Goal: Task Accomplishment & Management: Manage account settings

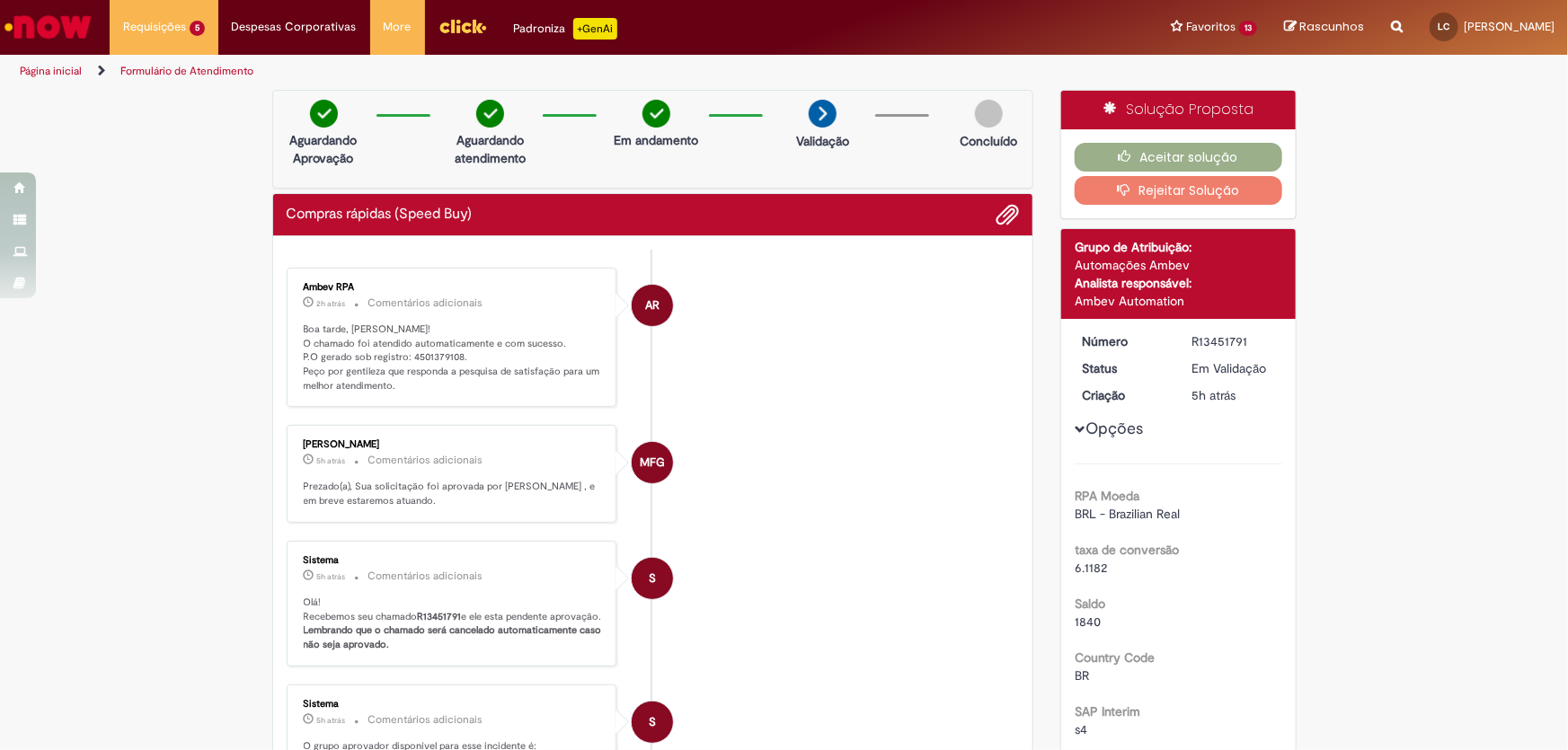
click at [445, 359] on p "Boa tarde, [PERSON_NAME]! O chamado foi atendido automaticamente e com sucesso.…" at bounding box center [453, 358] width 299 height 71
copy p "4501379108"
click at [1188, 149] on button "Aceitar solução" at bounding box center [1178, 158] width 207 height 29
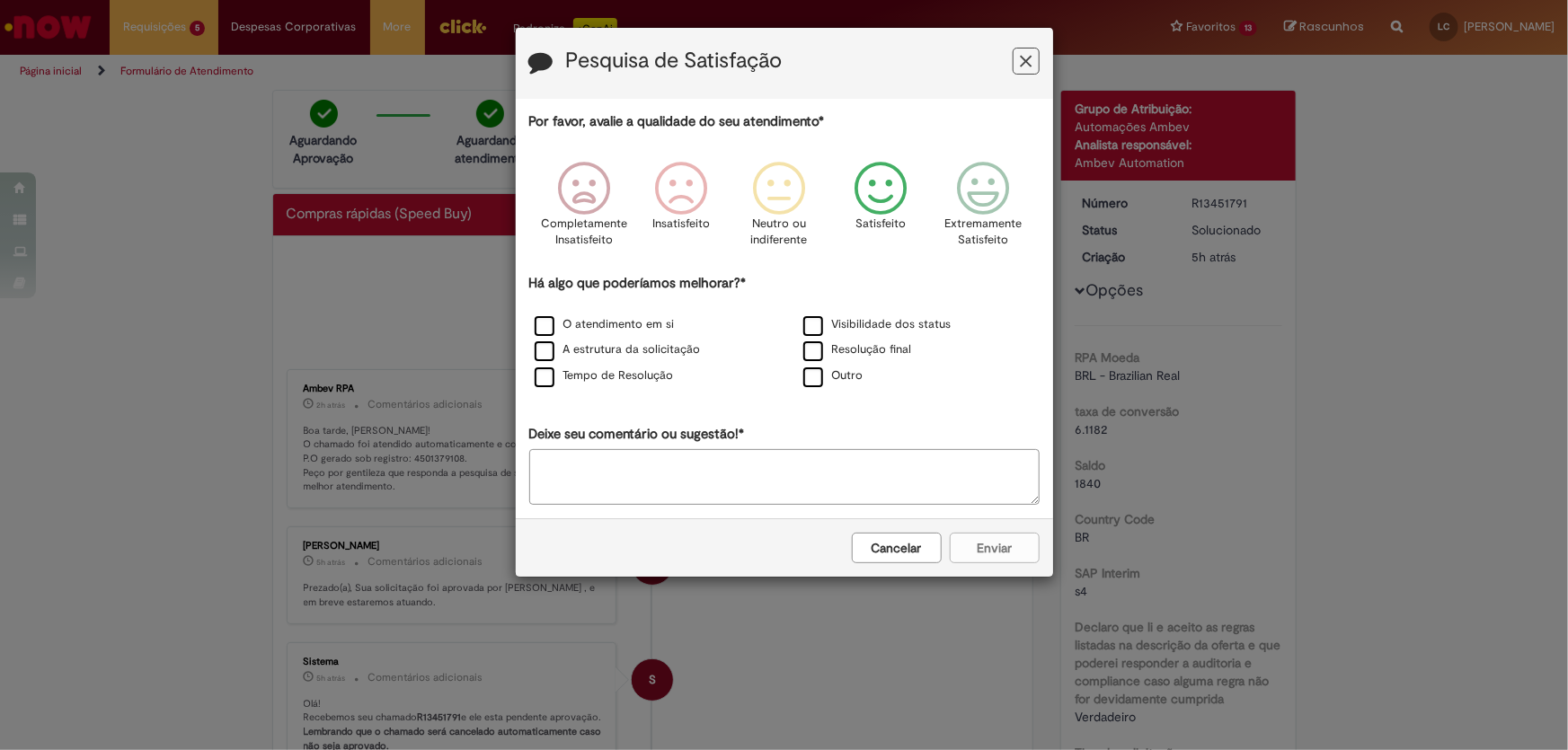
click at [875, 198] on icon "Feedback" at bounding box center [881, 189] width 67 height 54
click at [620, 317] on label "O atendimento em si" at bounding box center [604, 324] width 140 height 17
click at [1020, 557] on button "Enviar" at bounding box center [995, 548] width 90 height 31
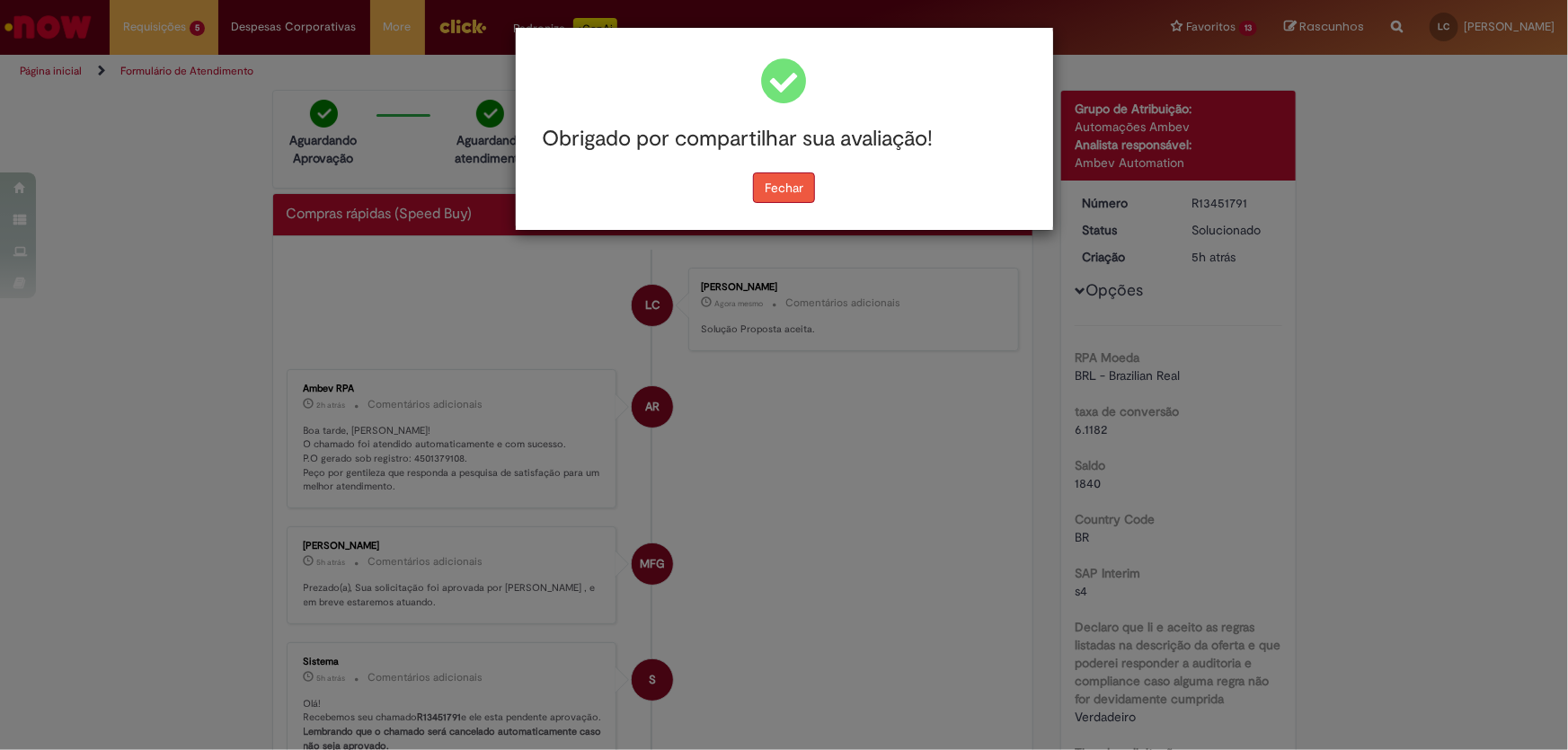
click at [764, 187] on button "Fechar" at bounding box center [784, 188] width 62 height 31
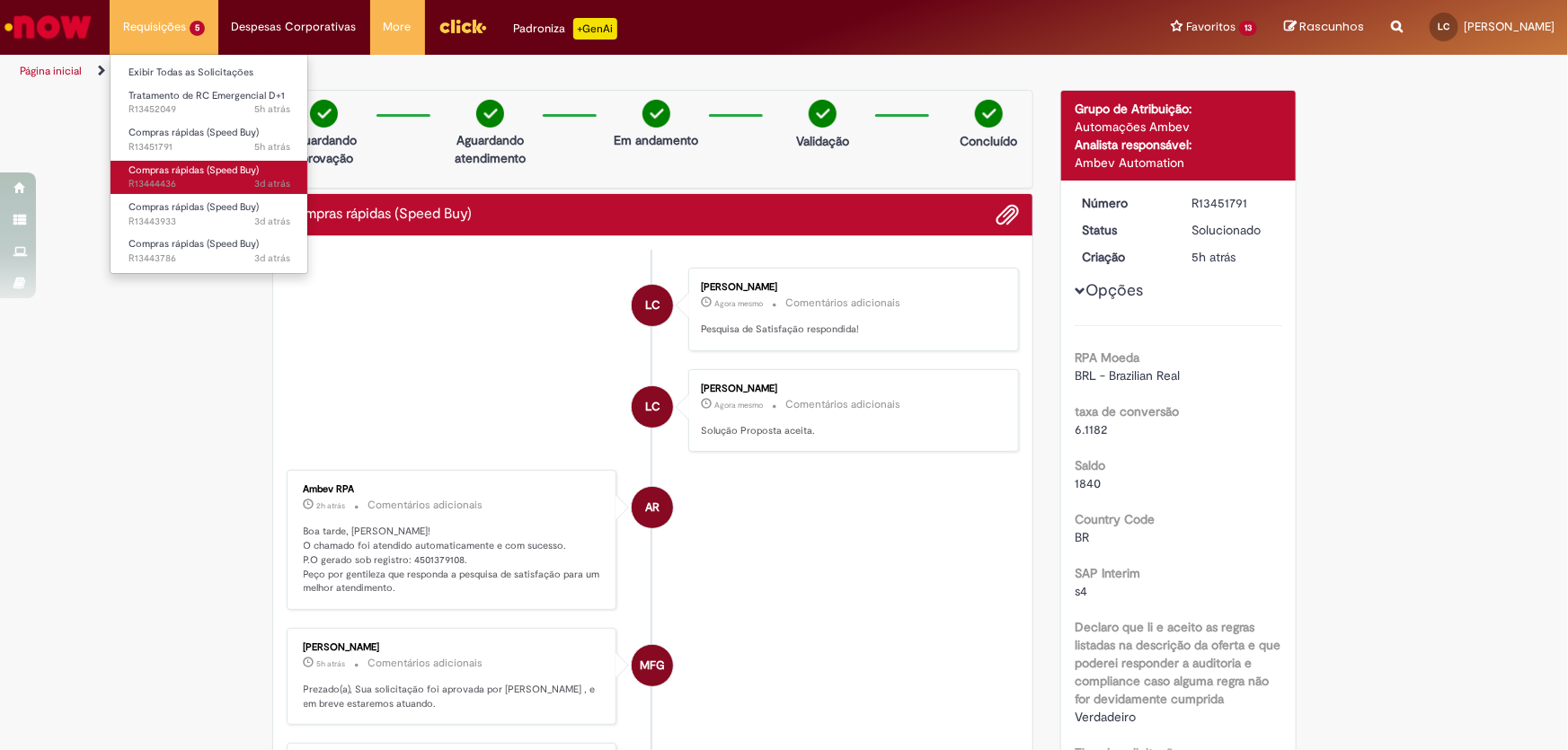
click at [195, 166] on span "Compras rápidas (Speed Buy)" at bounding box center [194, 170] width 130 height 14
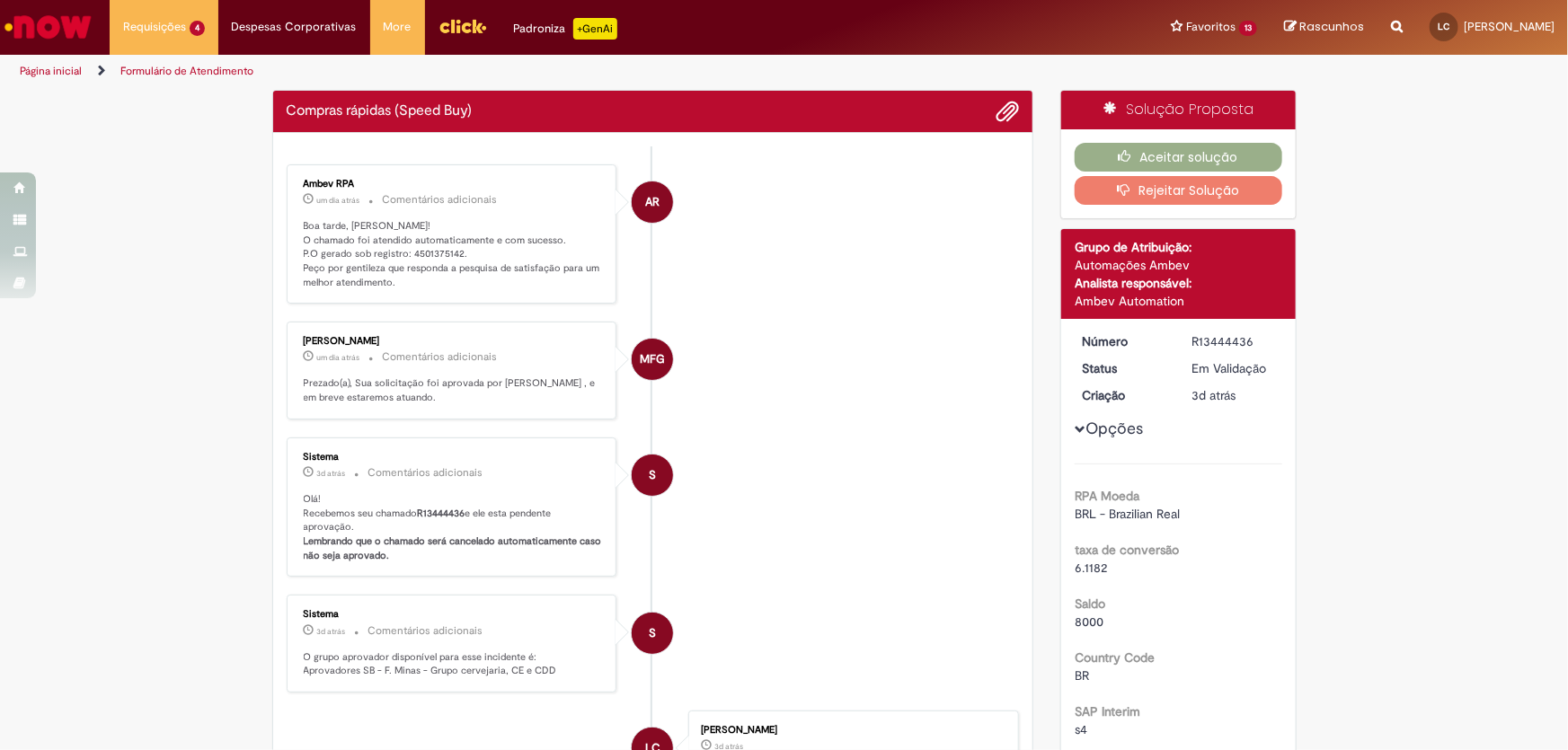
click at [418, 246] on p "Boa tarde, [PERSON_NAME]! O chamado foi atendido automaticamente e com sucesso.…" at bounding box center [453, 255] width 299 height 71
copy p "4501375142"
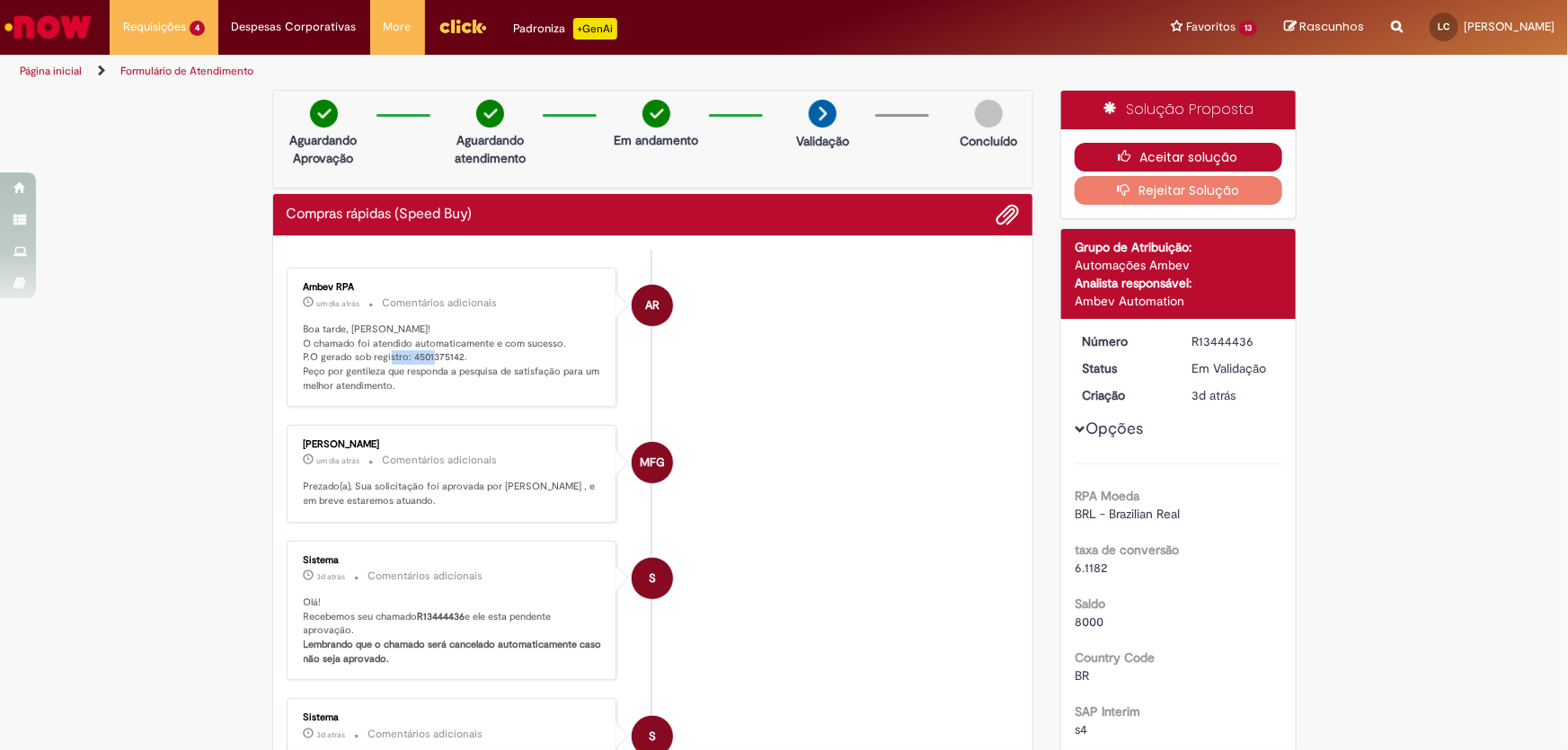
click at [1130, 150] on icon "button" at bounding box center [1130, 157] width 22 height 13
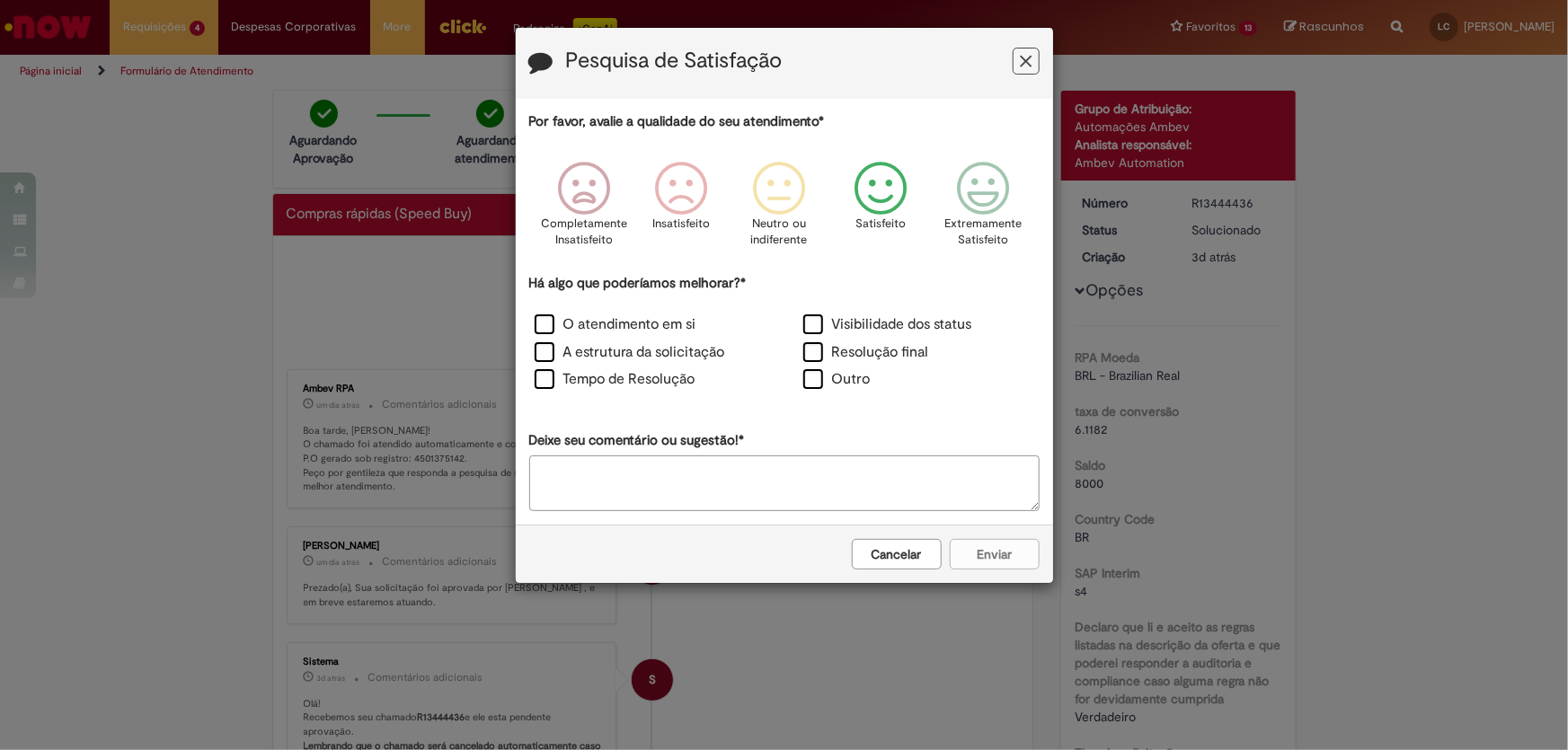
click at [890, 191] on icon "Feedback" at bounding box center [881, 189] width 67 height 54
click at [593, 320] on label "O atendimento em si" at bounding box center [615, 324] width 162 height 21
click at [1002, 548] on button "Enviar" at bounding box center [995, 554] width 90 height 31
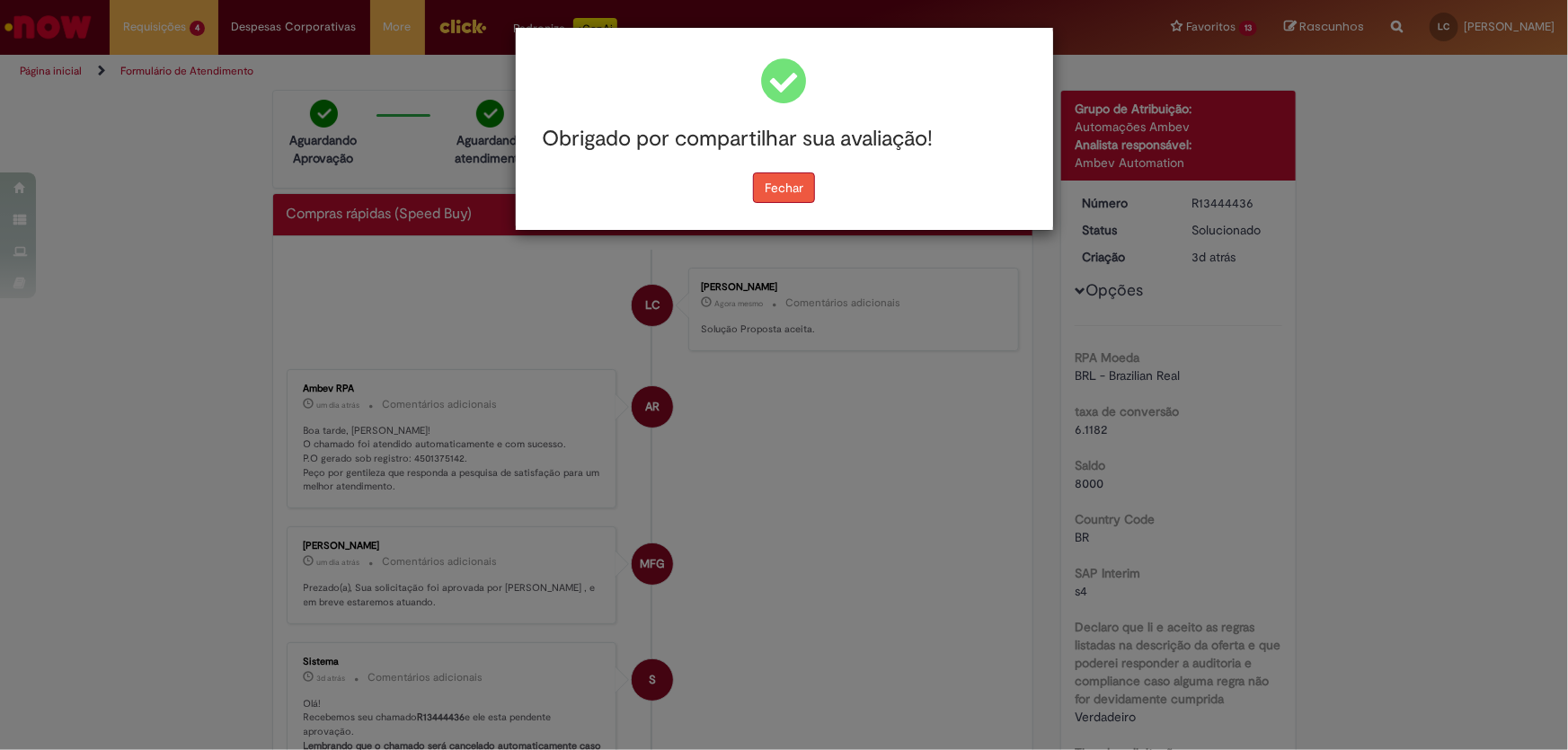
click at [781, 187] on button "Fechar" at bounding box center [784, 188] width 62 height 31
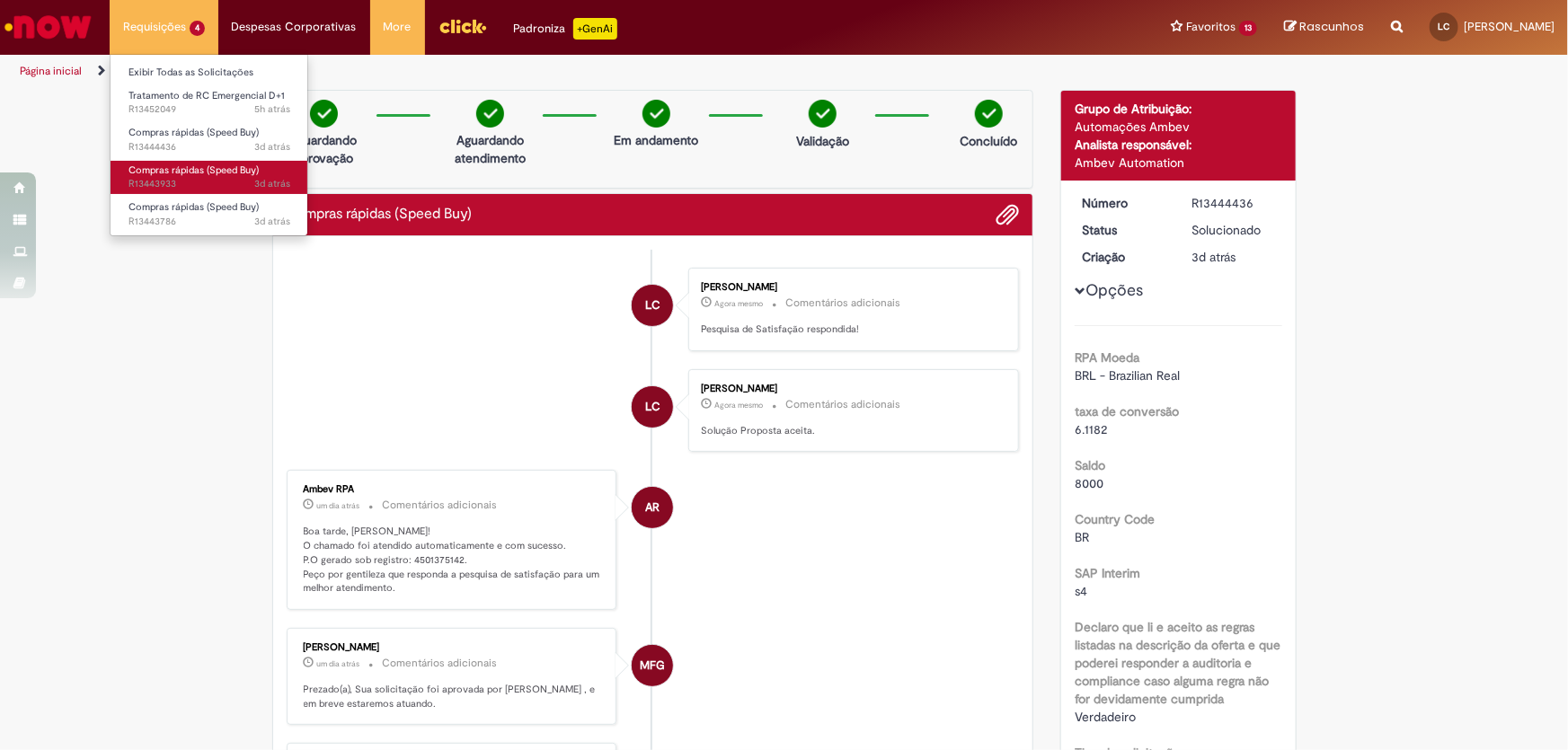
click at [188, 171] on span "Compras rápidas (Speed Buy)" at bounding box center [194, 170] width 130 height 14
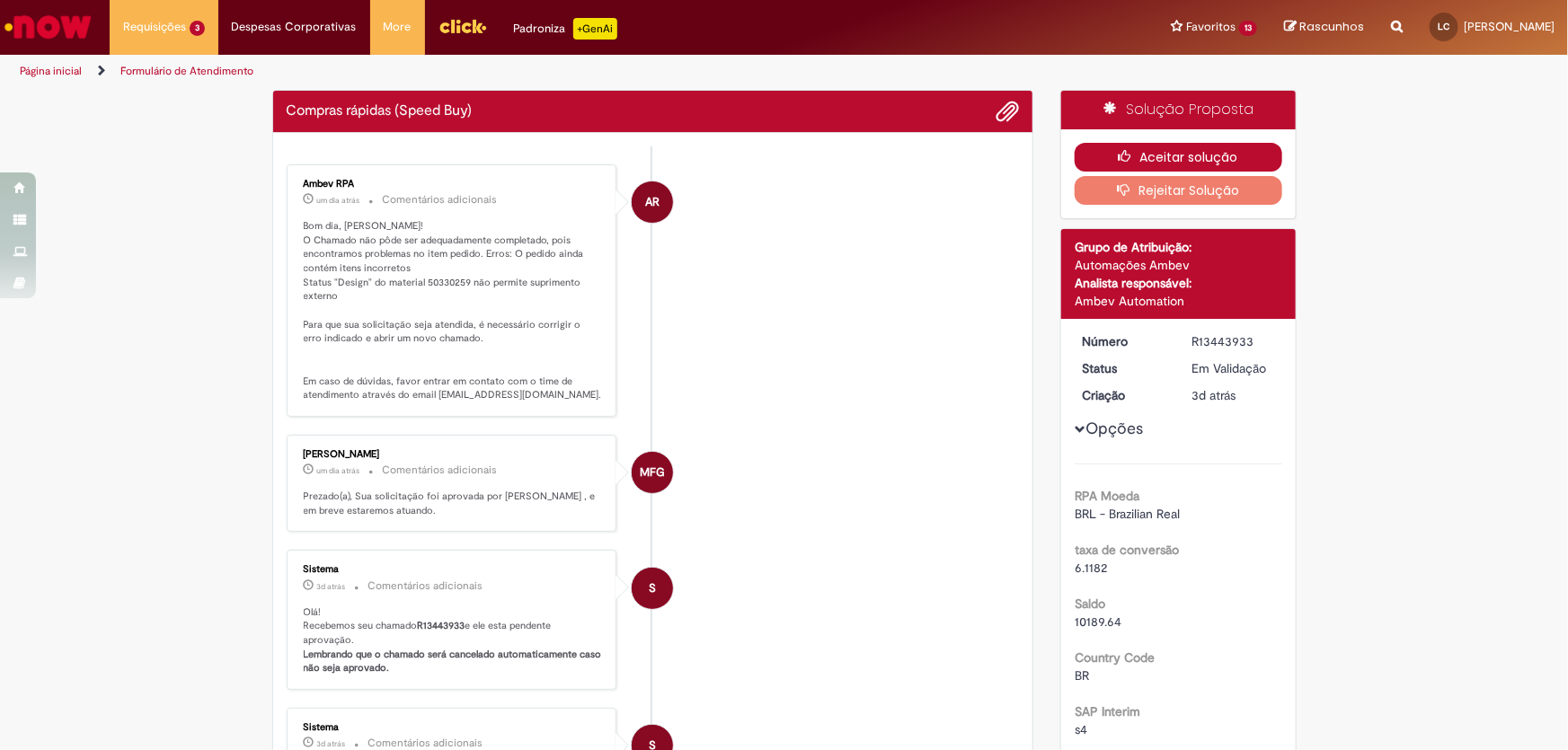
click at [1178, 152] on button "Aceitar solução" at bounding box center [1178, 158] width 207 height 29
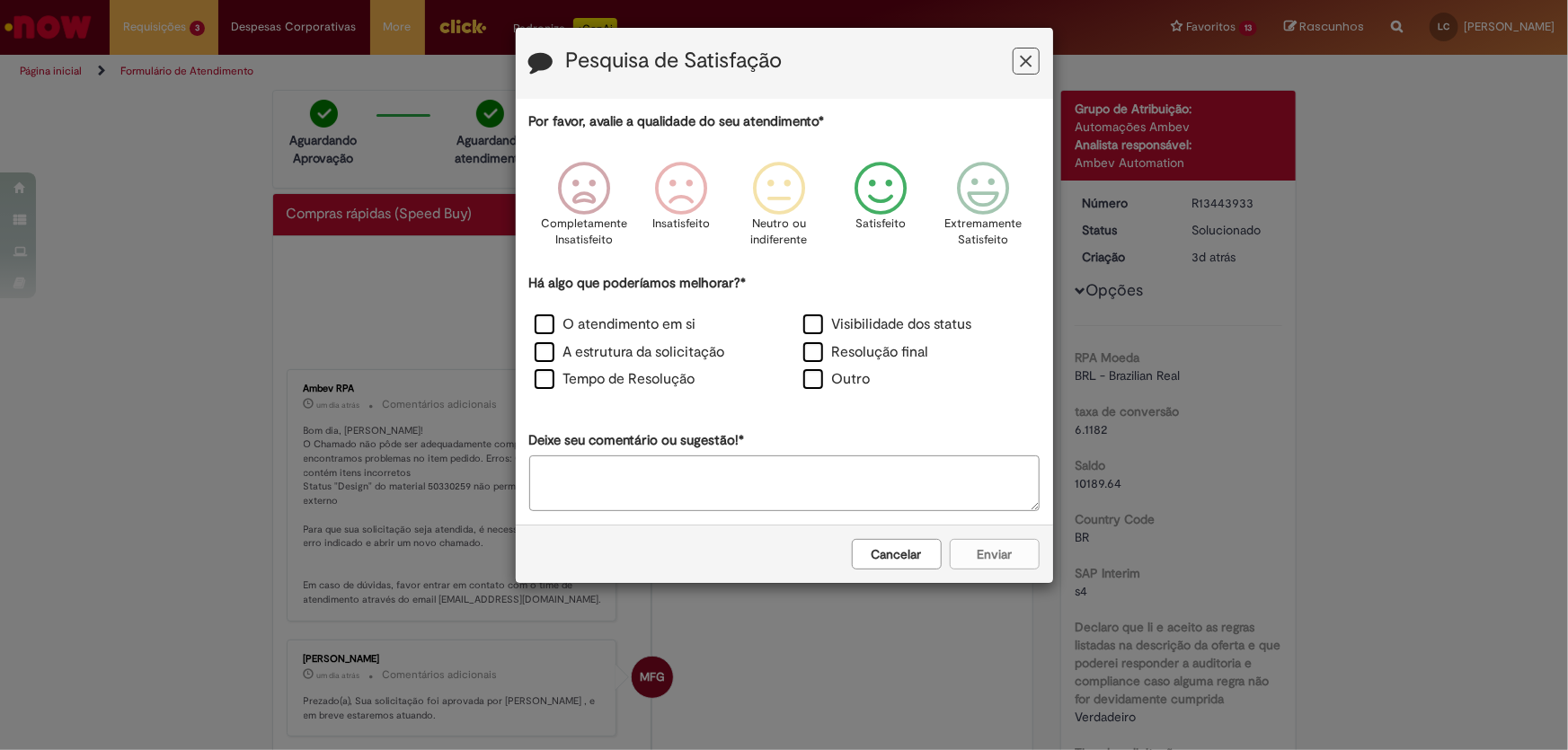
click at [880, 211] on icon "Feedback" at bounding box center [881, 189] width 67 height 54
click at [637, 326] on label "O atendimento em si" at bounding box center [615, 324] width 162 height 21
click at [980, 561] on button "Enviar" at bounding box center [995, 554] width 90 height 31
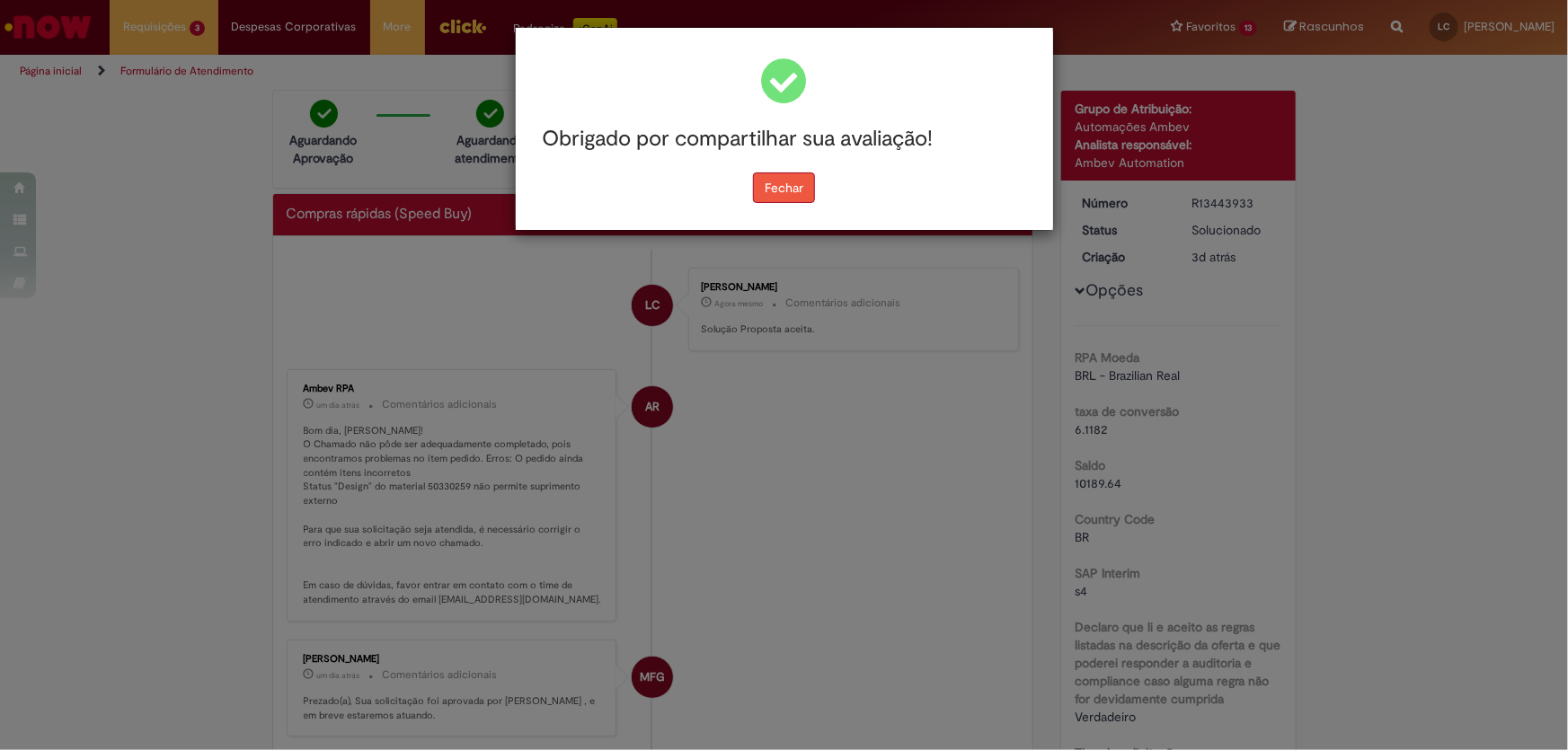
click at [763, 189] on button "Fechar" at bounding box center [784, 188] width 62 height 31
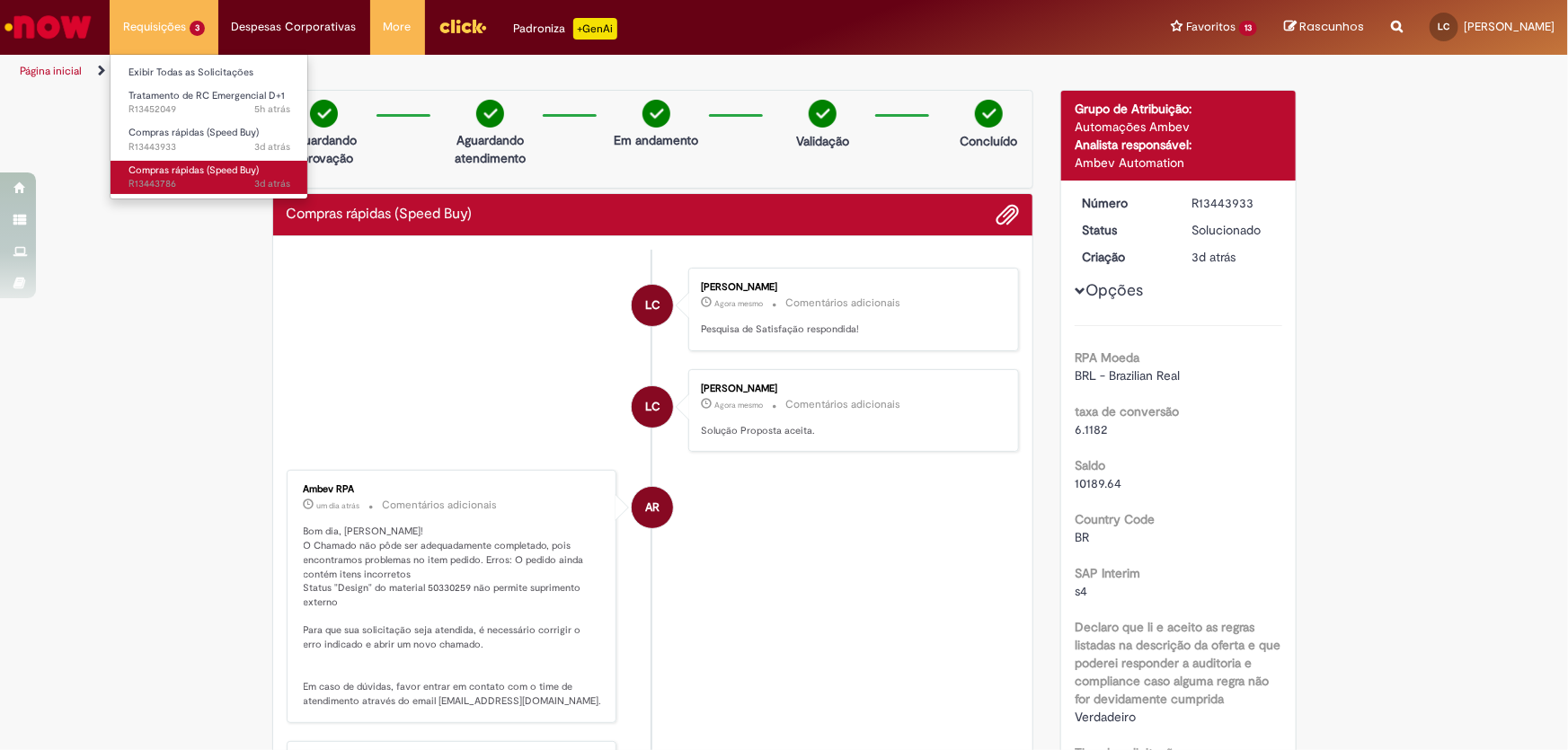
click at [208, 164] on span "Compras rápidas (Speed Buy)" at bounding box center [194, 170] width 130 height 14
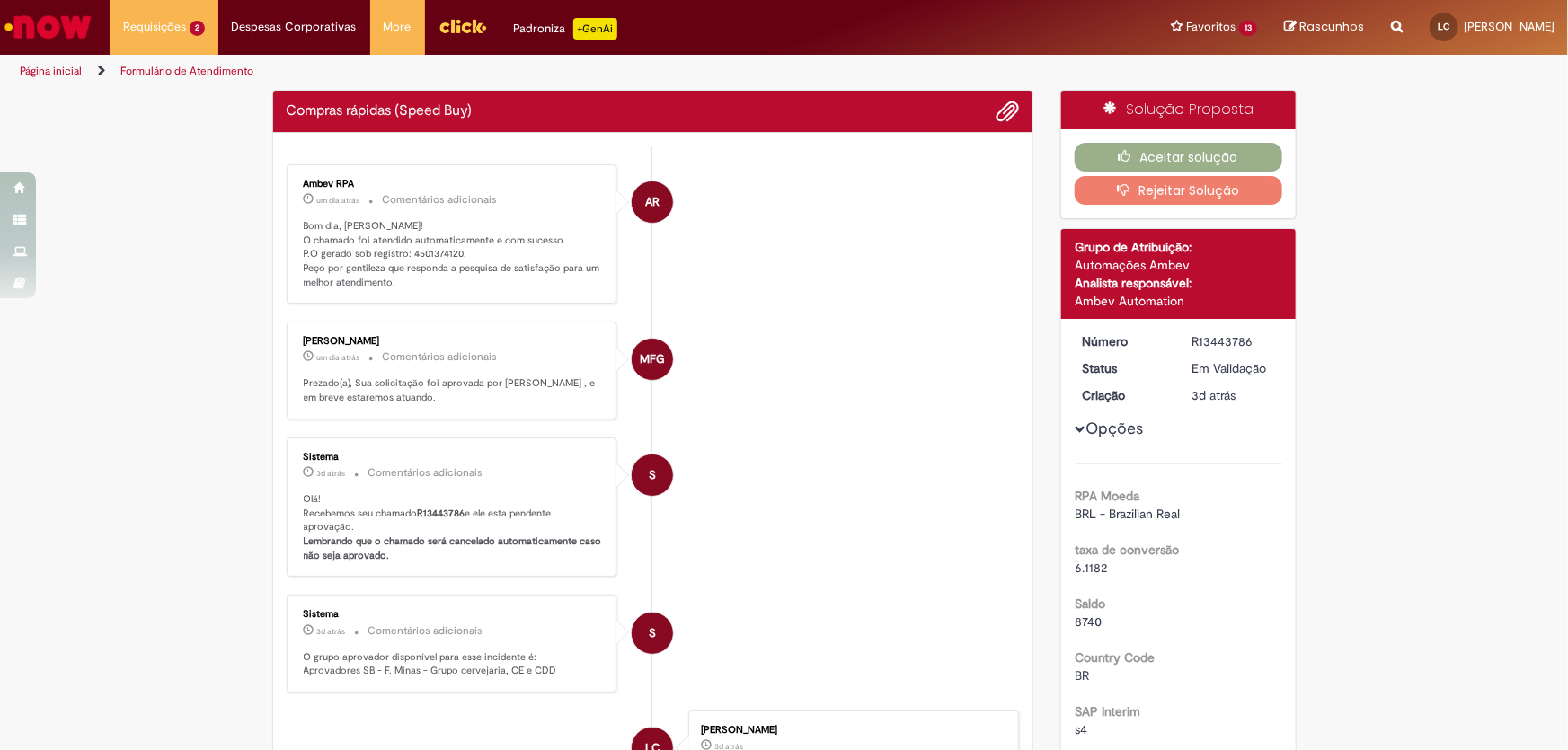
click at [428, 251] on p "Bom dia, [PERSON_NAME]! O chamado foi atendido automaticamente e com sucesso. P…" at bounding box center [453, 255] width 299 height 71
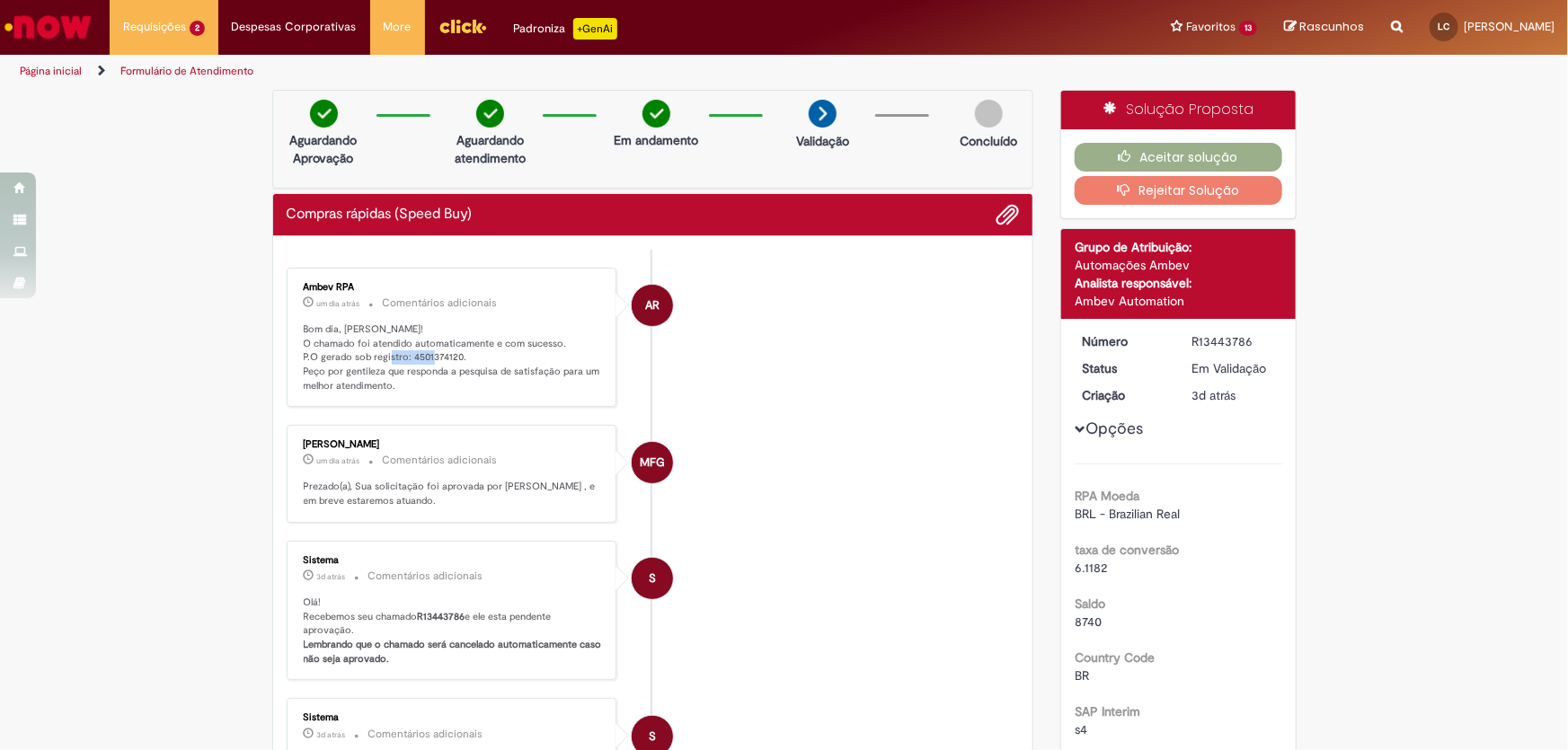
copy p "4501374120"
click at [1167, 159] on button "Aceitar solução" at bounding box center [1178, 158] width 207 height 29
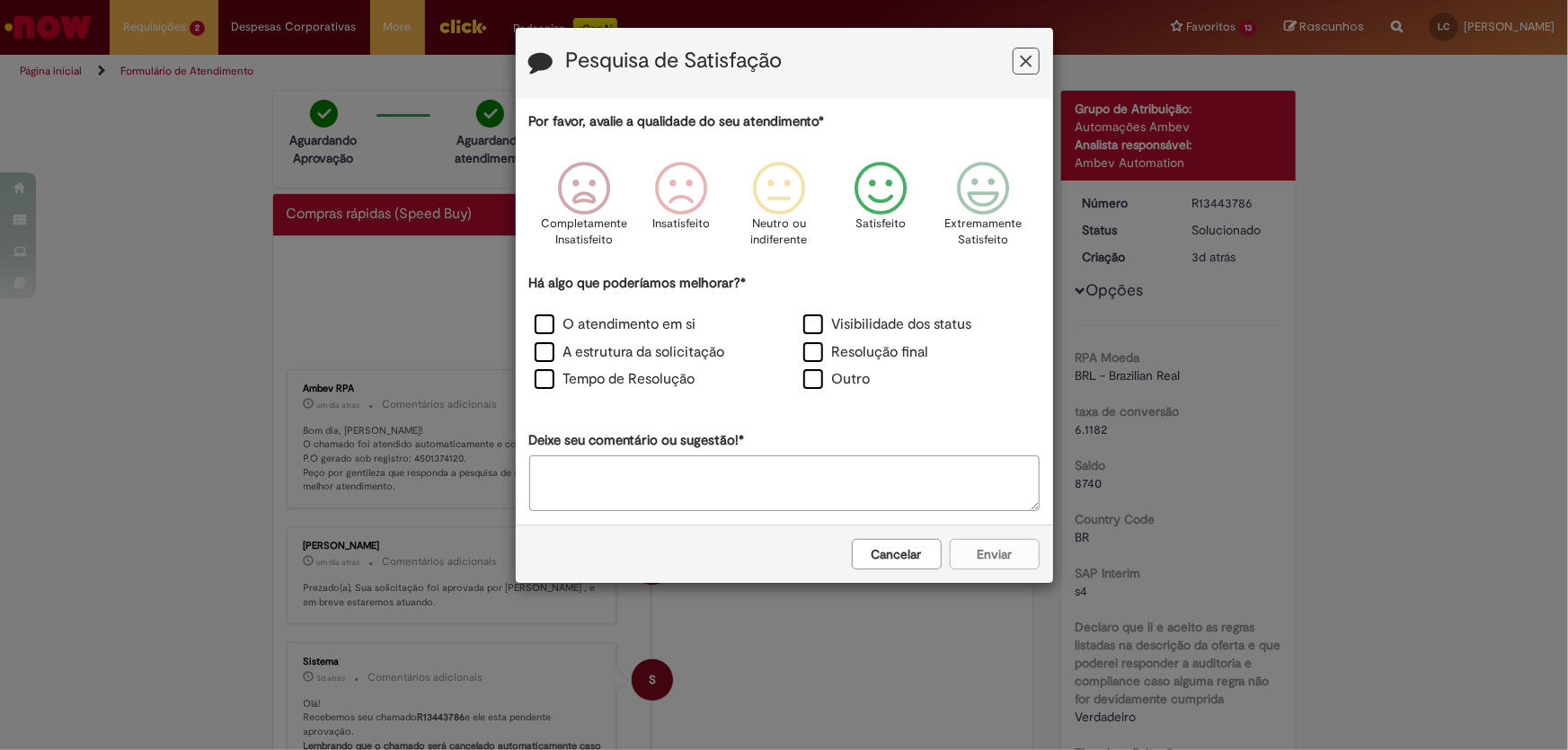
click at [899, 194] on icon "Feedback" at bounding box center [881, 189] width 67 height 54
click at [622, 327] on label "O atendimento em si" at bounding box center [615, 324] width 162 height 21
click at [1021, 554] on button "Enviar" at bounding box center [995, 554] width 90 height 31
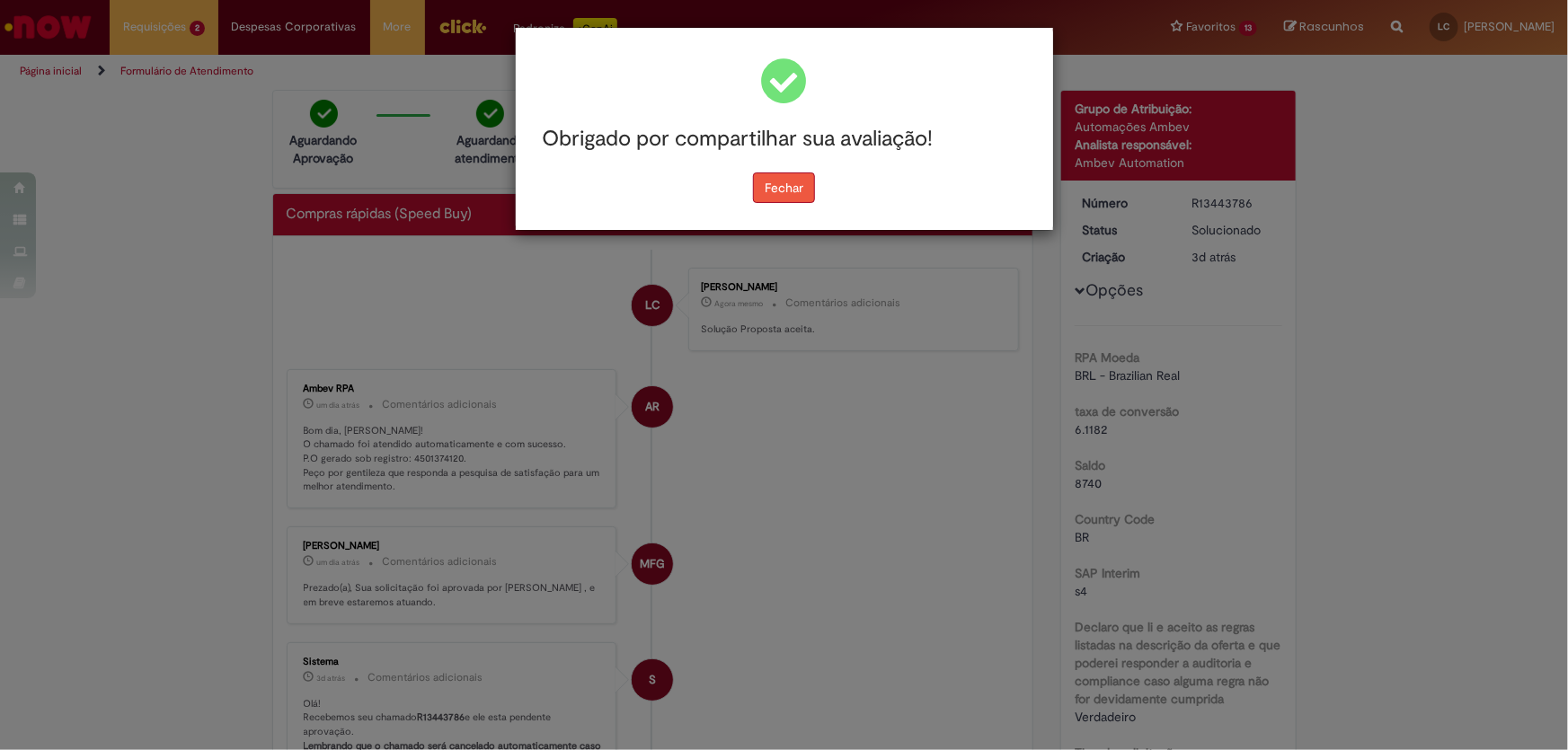
click at [781, 184] on button "Fechar" at bounding box center [784, 188] width 62 height 31
